Goal: Task Accomplishment & Management: Manage account settings

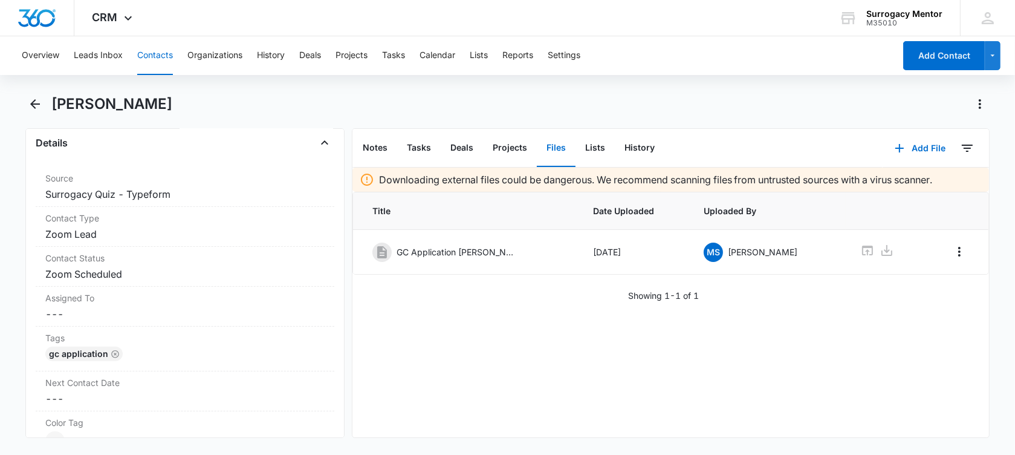
scroll to position [453, 0]
click at [140, 262] on div "Contact Status Cancel Save Changes Zoom Scheduled" at bounding box center [185, 265] width 299 height 40
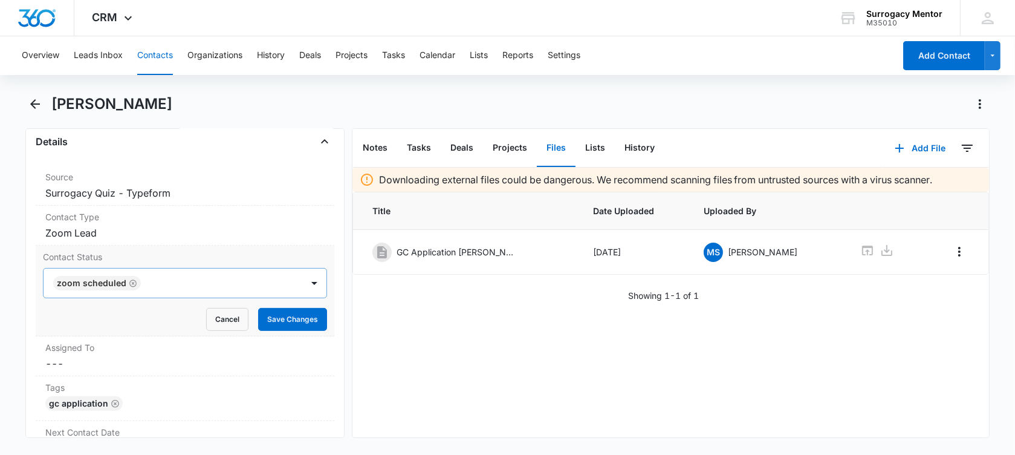
click at [130, 281] on icon "Remove Zoom Scheduled" at bounding box center [133, 283] width 8 height 9
click at [130, 281] on div at bounding box center [170, 282] width 232 height 17
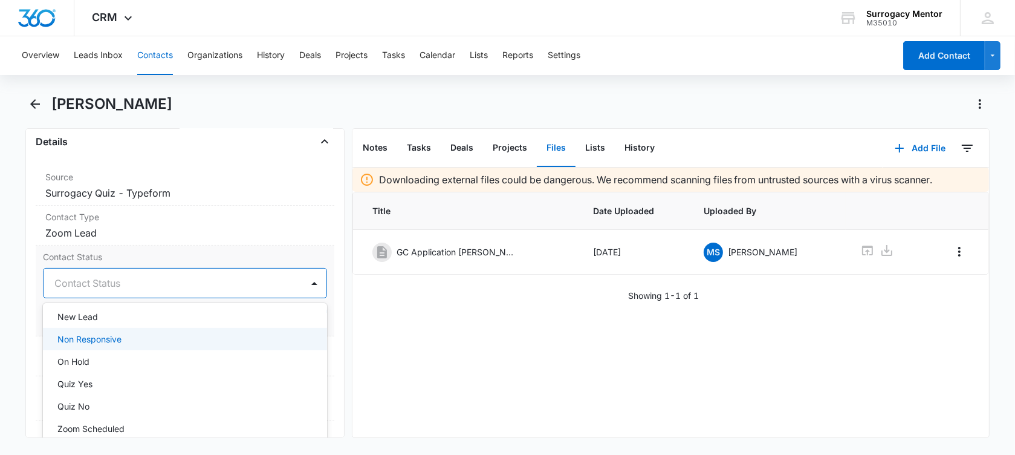
scroll to position [302, 0]
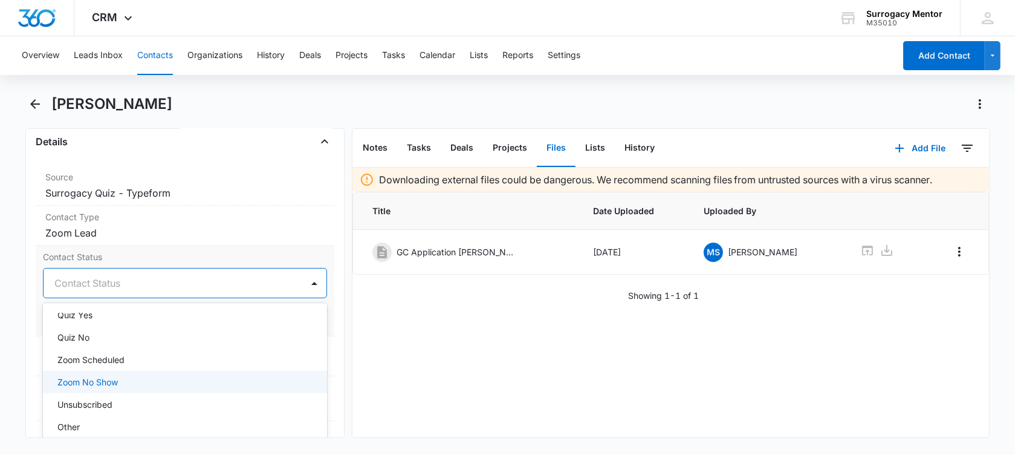
click at [145, 375] on div "Zoom No Show" at bounding box center [183, 381] width 253 height 13
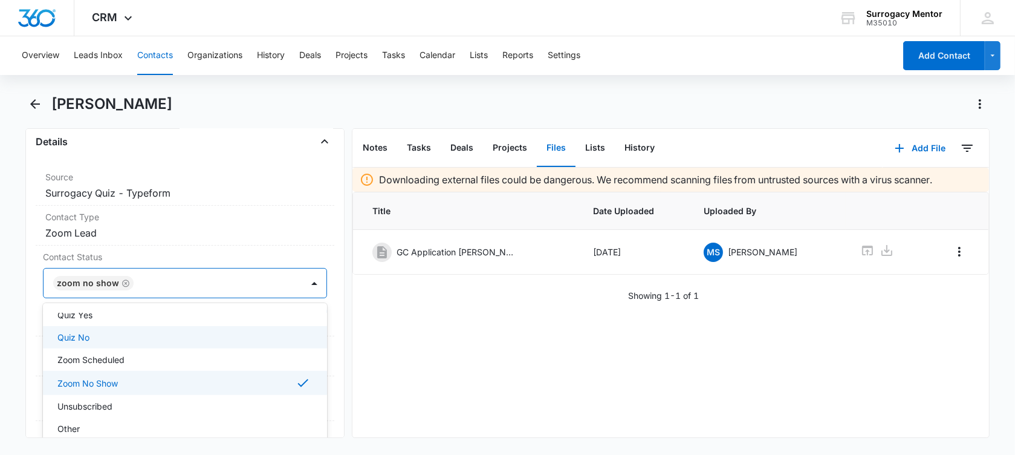
click at [25, 282] on div "Remove AW [PERSON_NAME] Contact Info Name Cancel Save Changes [PERSON_NAME] Pho…" at bounding box center [184, 283] width 319 height 310
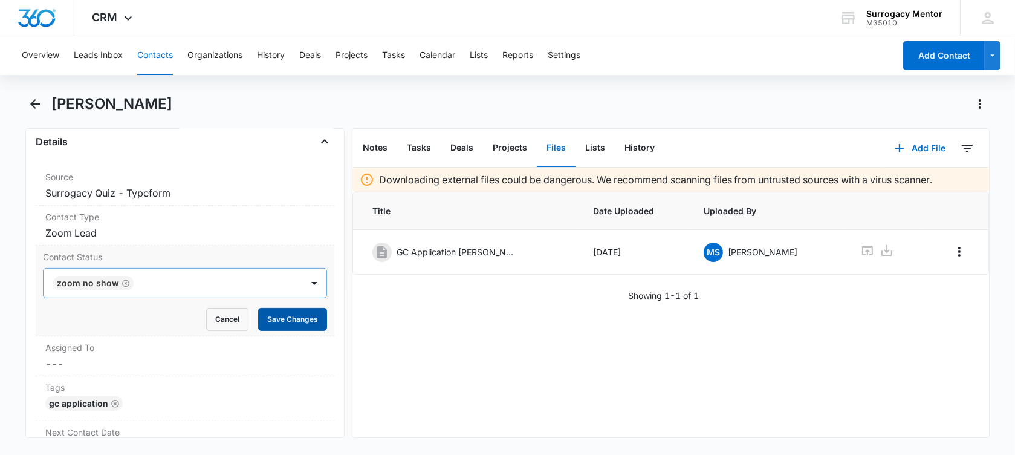
click at [274, 308] on button "Save Changes" at bounding box center [292, 319] width 69 height 23
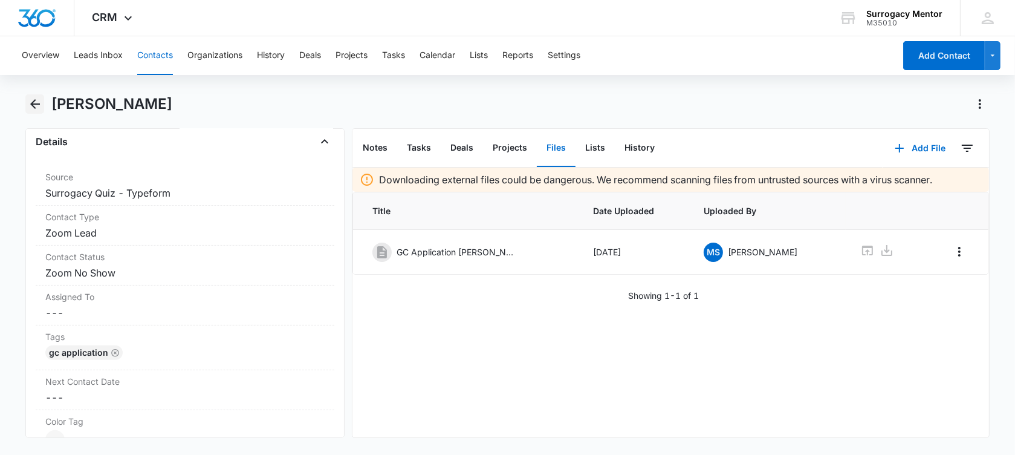
click at [37, 102] on icon "Back" at bounding box center [35, 104] width 15 height 15
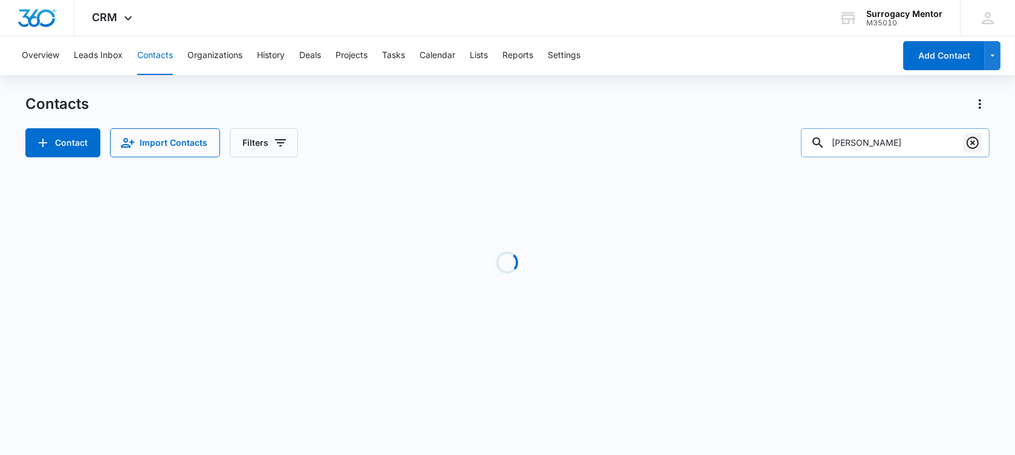
click at [978, 146] on icon "Clear" at bounding box center [973, 143] width 12 height 12
type input "haylee"
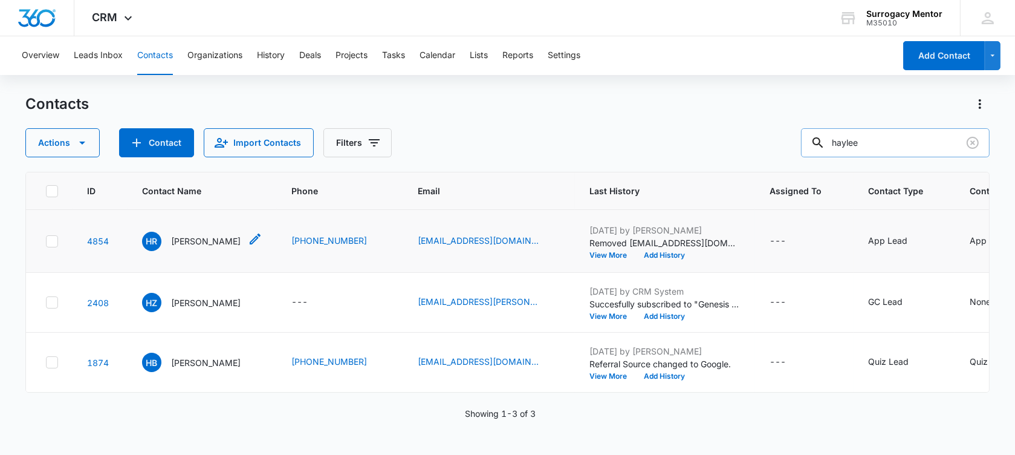
click at [235, 247] on p "Haylee Retherford" at bounding box center [206, 241] width 70 height 13
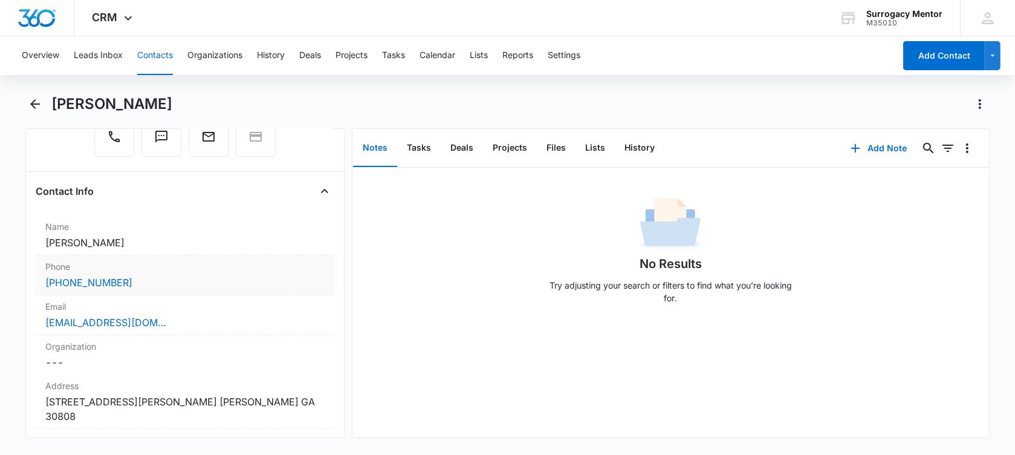
scroll to position [302, 0]
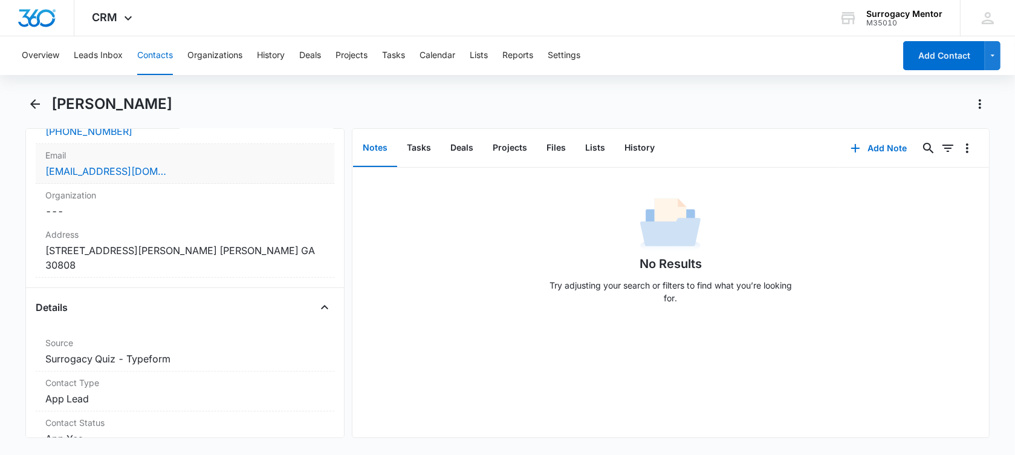
click at [210, 175] on div "retherfordh19@gmail.com" at bounding box center [184, 171] width 279 height 15
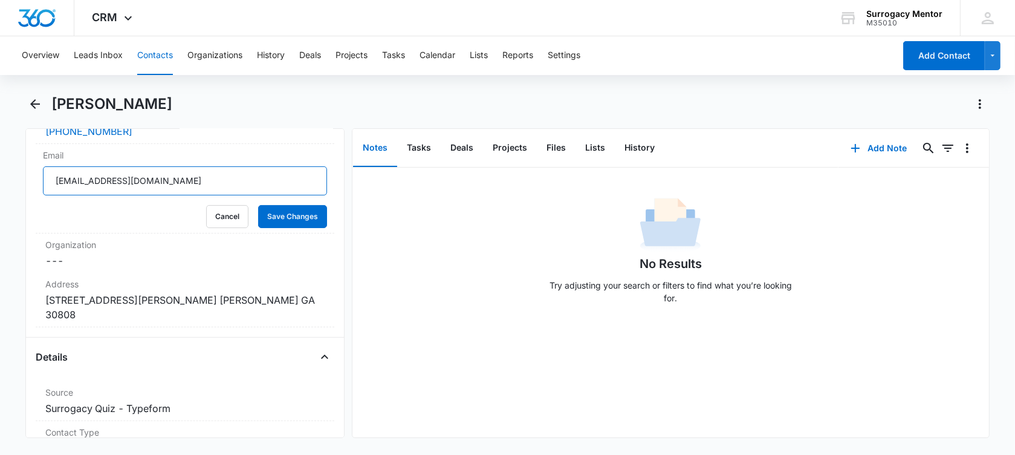
drag, startPoint x: 206, startPoint y: 183, endPoint x: -47, endPoint y: 204, distance: 253.6
click at [0, 204] on html "CRM Apps Reputation Websites Forms CRM Email Social Shop Payments POS Content A…" at bounding box center [507, 227] width 1015 height 455
click at [224, 216] on button "Cancel" at bounding box center [227, 216] width 42 height 23
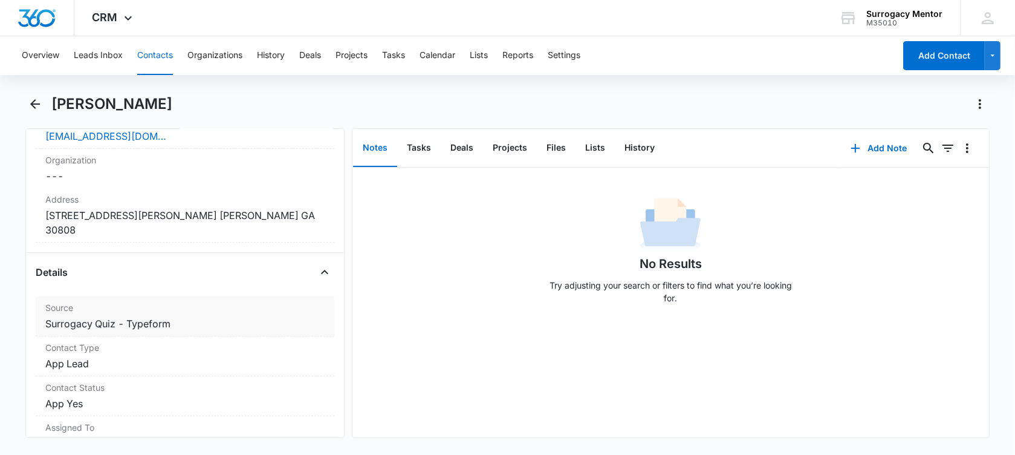
scroll to position [227, 0]
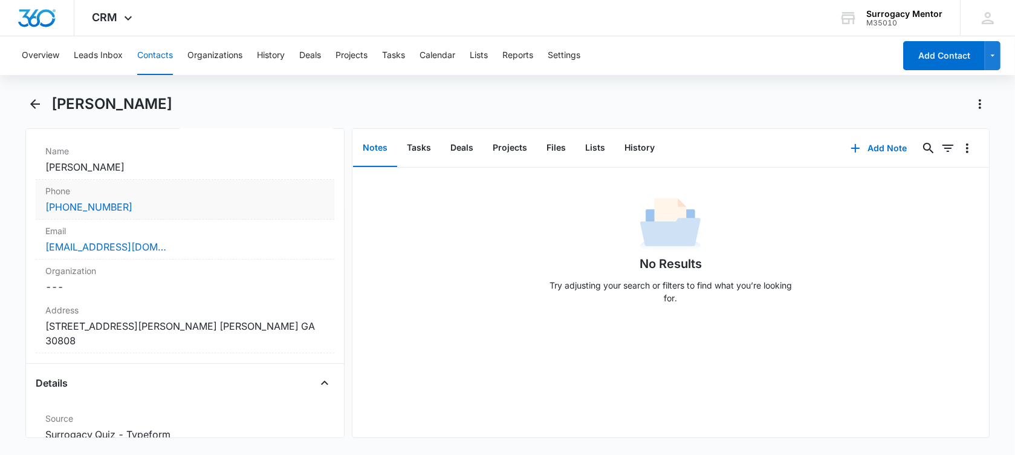
click at [178, 203] on div "(706) 699-9180" at bounding box center [184, 207] width 279 height 15
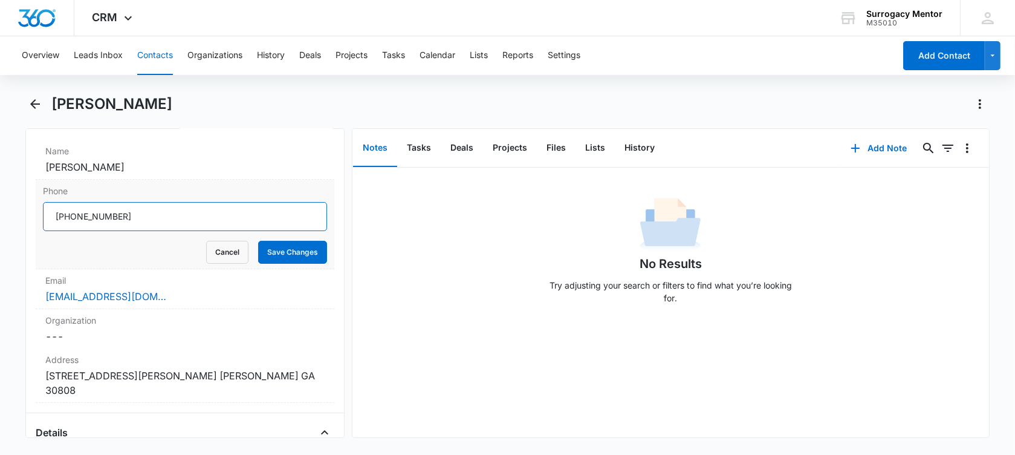
drag, startPoint x: 151, startPoint y: 222, endPoint x: 67, endPoint y: 222, distance: 83.4
click at [67, 222] on input "Phone" at bounding box center [185, 216] width 284 height 29
click at [210, 248] on button "Cancel" at bounding box center [227, 252] width 42 height 23
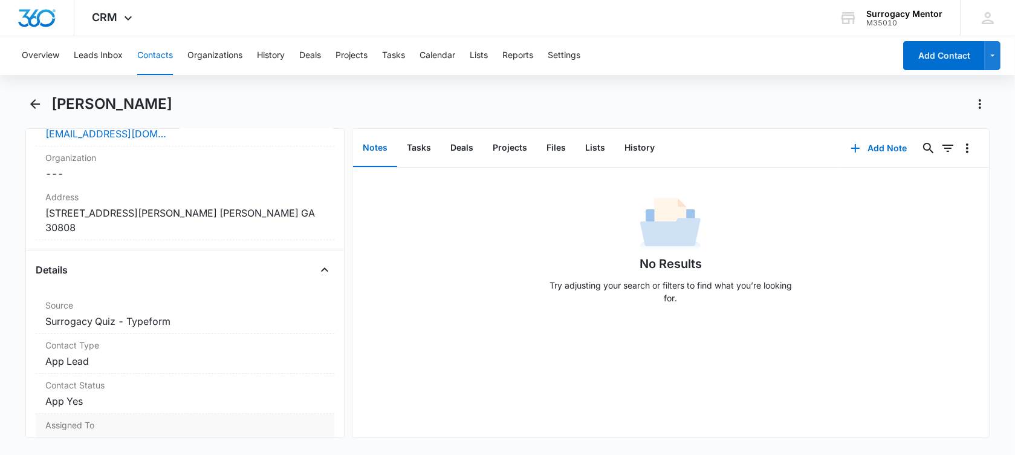
scroll to position [453, 0]
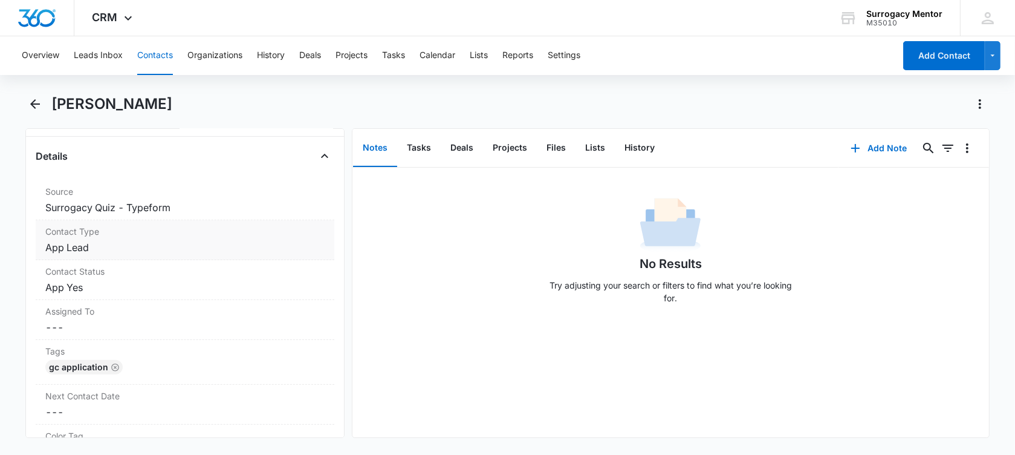
click at [117, 240] on dd "Cancel Save Changes App Lead" at bounding box center [184, 247] width 279 height 15
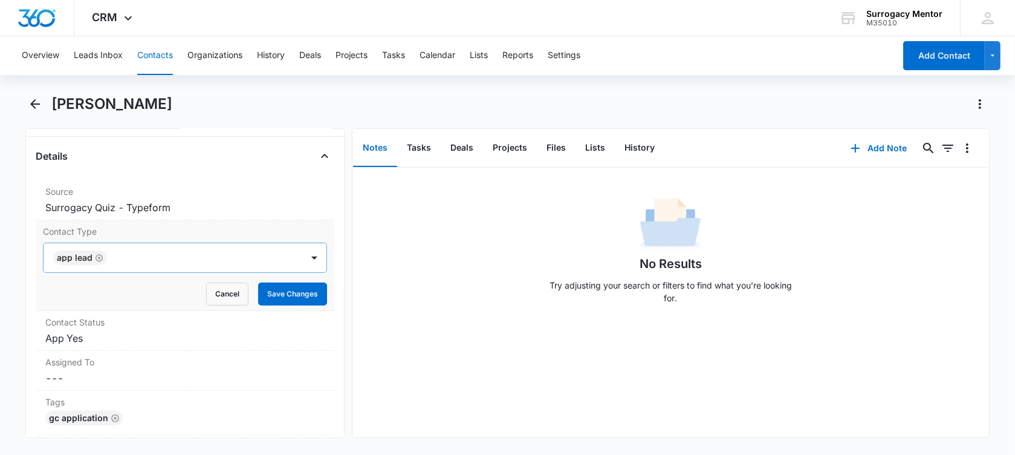
click at [99, 253] on icon "Remove App Lead" at bounding box center [99, 257] width 8 height 9
click at [99, 249] on div at bounding box center [170, 257] width 232 height 17
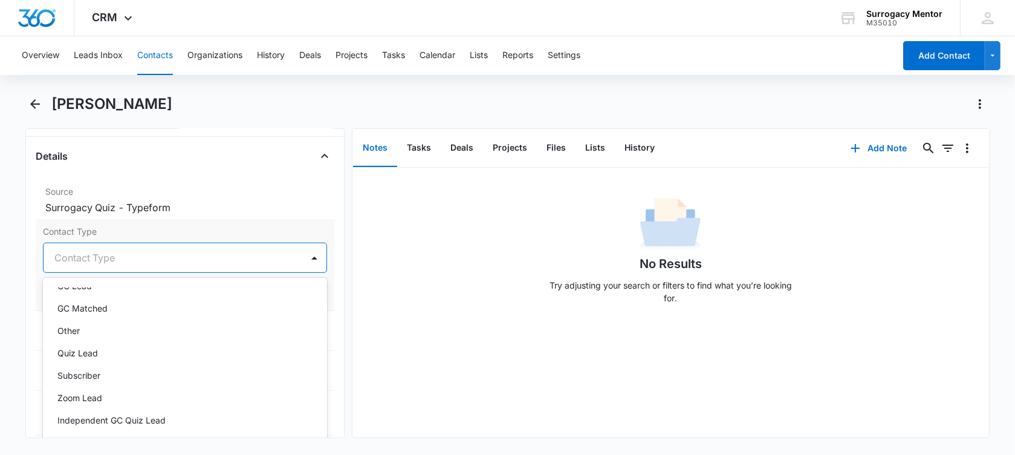
scroll to position [107, 0]
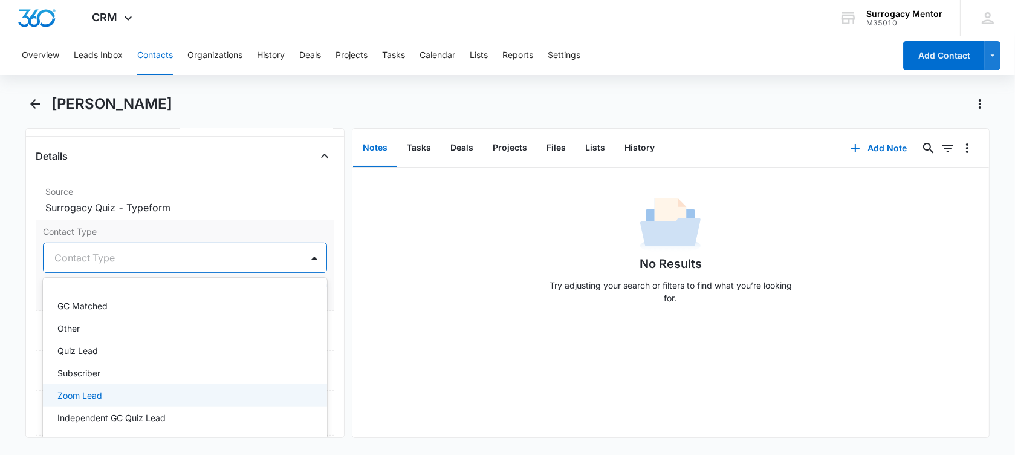
click at [143, 389] on div "Zoom Lead" at bounding box center [185, 395] width 284 height 22
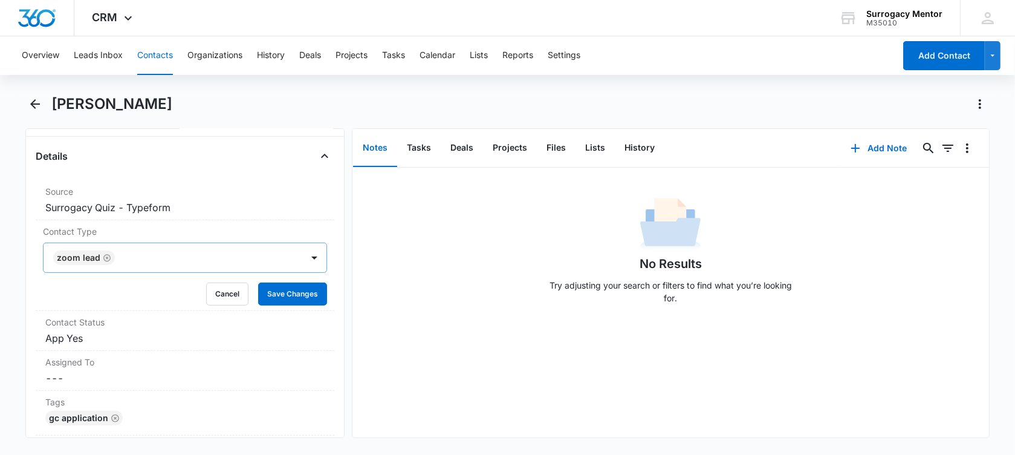
click at [11, 264] on main "Haylee Retherford Remove HR Haylee Retherford Contact Info Name Cancel Save Cha…" at bounding box center [507, 273] width 1015 height 358
click at [288, 283] on button "Save Changes" at bounding box center [292, 293] width 69 height 23
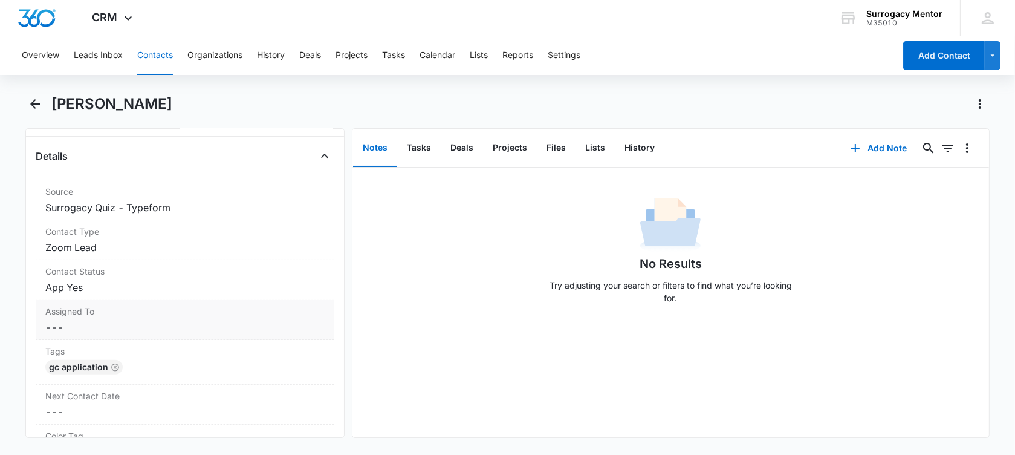
click at [138, 280] on dd "Cancel Save Changes App Yes" at bounding box center [184, 287] width 279 height 15
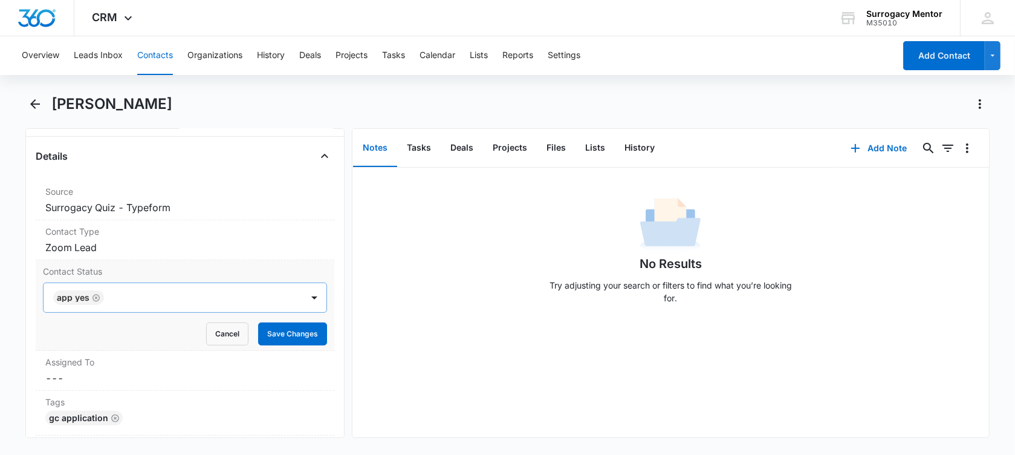
click at [97, 293] on icon "Remove App Yes" at bounding box center [96, 297] width 8 height 9
click at [97, 289] on div at bounding box center [170, 297] width 232 height 17
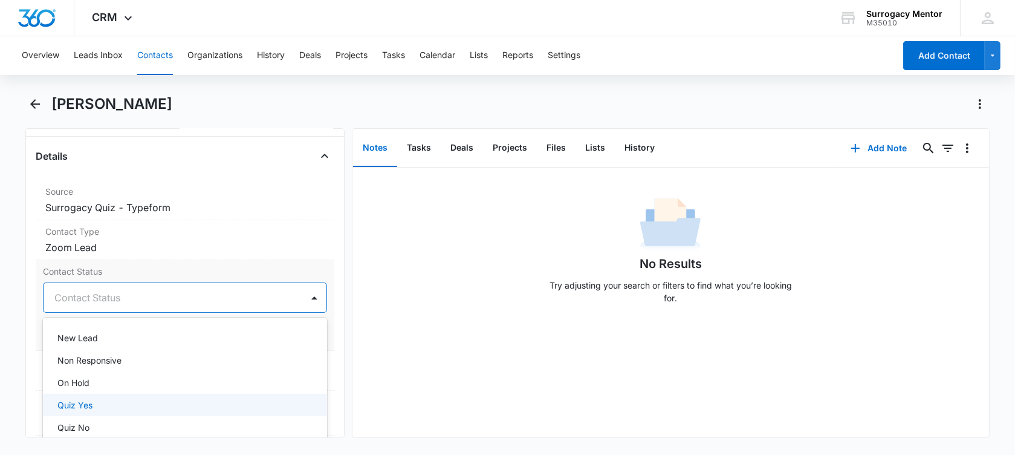
scroll to position [302, 0]
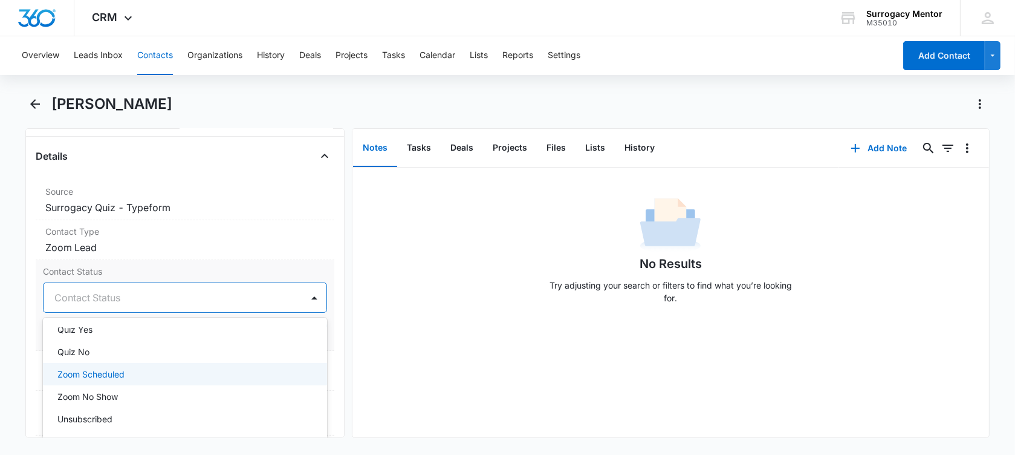
click at [109, 368] on p "Zoom Scheduled" at bounding box center [90, 374] width 67 height 13
click at [441, 331] on div "No Results Try adjusting your search or filters to find what you’re looking for." at bounding box center [670, 302] width 637 height 270
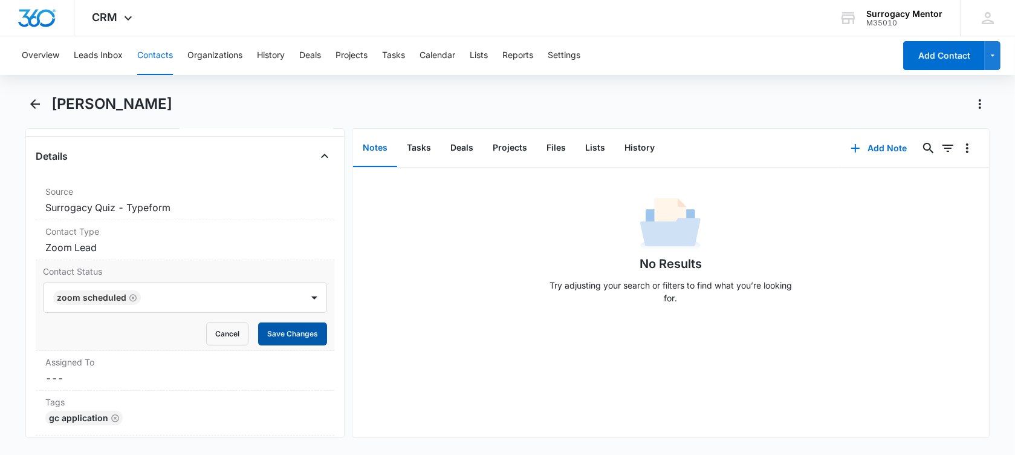
click at [258, 322] on button "Save Changes" at bounding box center [292, 333] width 69 height 23
